Goal: Understand process/instructions

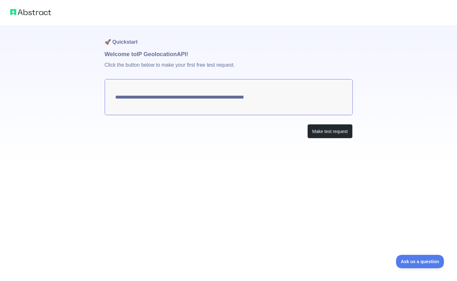
click at [345, 272] on div at bounding box center [228, 276] width 457 height 10
click at [347, 271] on div "**********" at bounding box center [228, 140] width 457 height 281
click at [346, 272] on div at bounding box center [228, 276] width 457 height 10
click at [345, 272] on div at bounding box center [228, 276] width 457 height 10
click at [345, 273] on div at bounding box center [228, 276] width 457 height 10
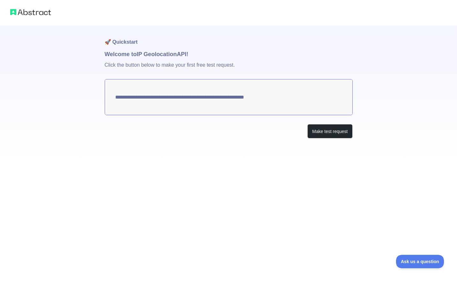
click at [345, 272] on div at bounding box center [228, 276] width 457 height 10
click at [345, 273] on div at bounding box center [228, 276] width 457 height 10
click at [345, 272] on div at bounding box center [228, 276] width 457 height 10
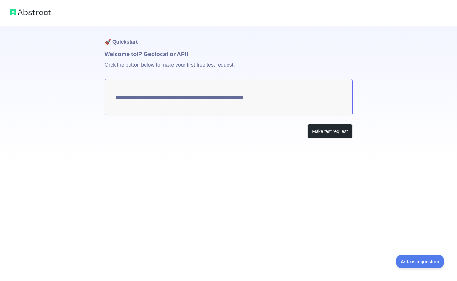
click at [345, 273] on div at bounding box center [228, 276] width 457 height 10
click at [345, 277] on div at bounding box center [228, 276] width 457 height 10
click at [345, 272] on div at bounding box center [228, 276] width 457 height 10
